Goal: Find specific page/section: Find specific page/section

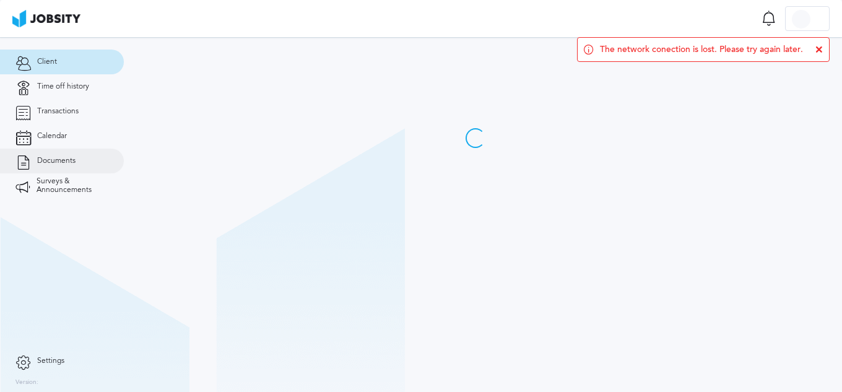
drag, startPoint x: 45, startPoint y: 156, endPoint x: 55, endPoint y: 155, distance: 10.5
click at [45, 157] on span "Documents" at bounding box center [56, 161] width 38 height 9
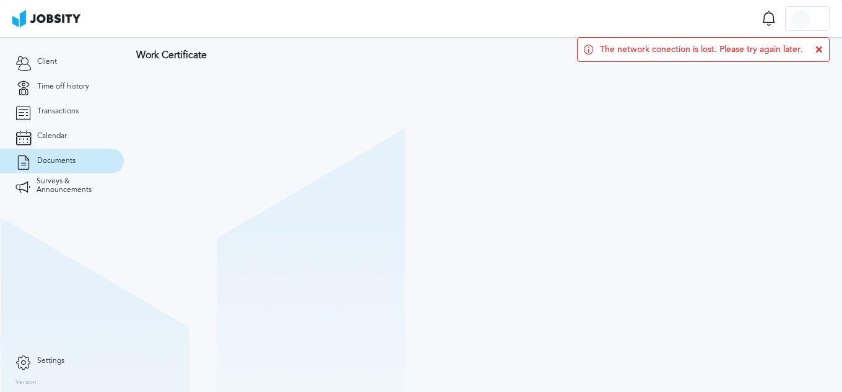
click at [80, 163] on link "Documents" at bounding box center [62, 161] width 124 height 25
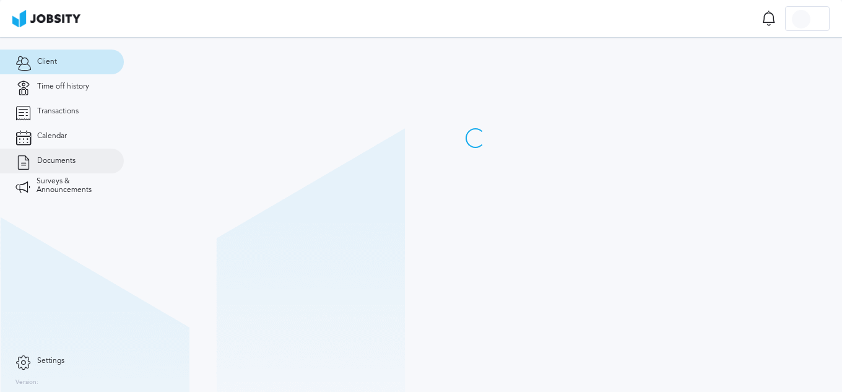
click at [71, 164] on span "Documents" at bounding box center [56, 161] width 38 height 9
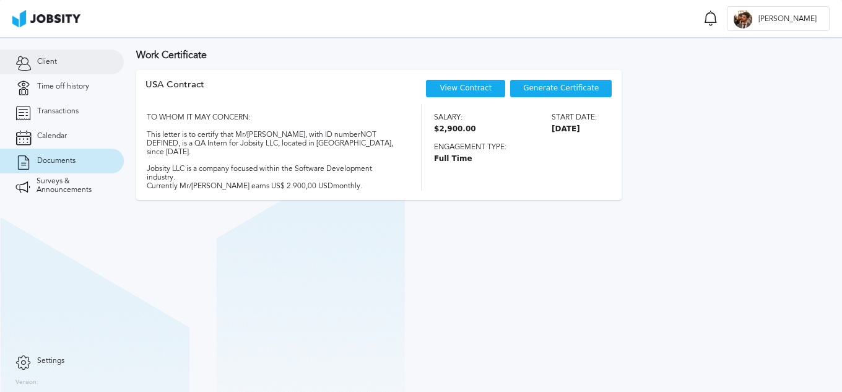
click at [69, 69] on link "Client" at bounding box center [62, 62] width 124 height 25
